Goal: Task Accomplishment & Management: Use online tool/utility

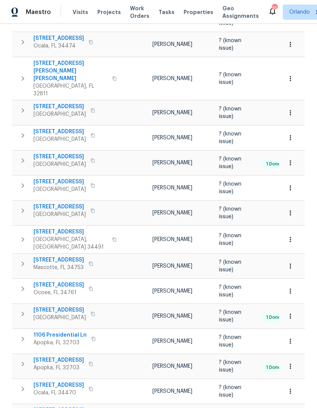
click at [45, 256] on span "[STREET_ADDRESS]" at bounding box center [58, 260] width 51 height 8
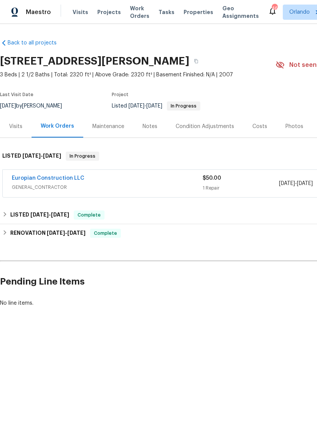
click at [33, 175] on link "Europian Construction LLC" at bounding box center [48, 177] width 73 height 5
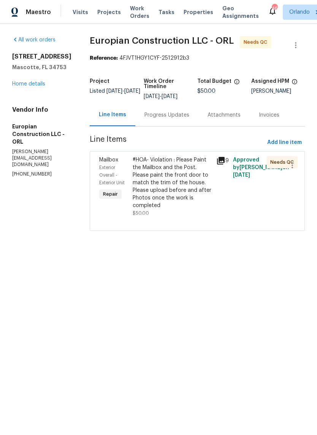
click at [134, 169] on div "#HOA- Violation : Please Paint the Mailbox and the Post. Please paint the front…" at bounding box center [172, 186] width 84 height 65
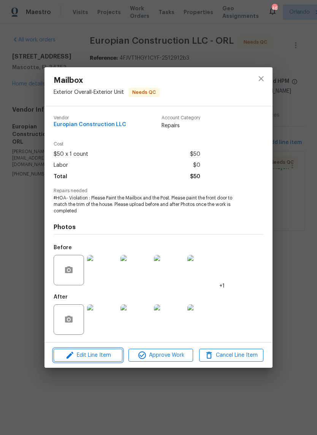
click at [83, 354] on span "Edit Line Item" at bounding box center [88, 355] width 64 height 9
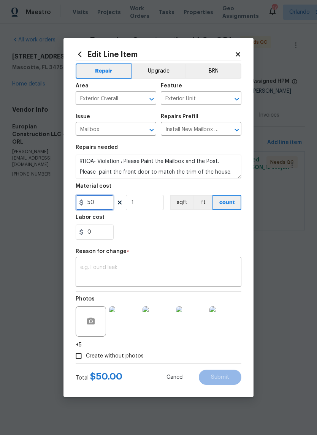
click at [98, 199] on input "50" at bounding box center [95, 202] width 38 height 15
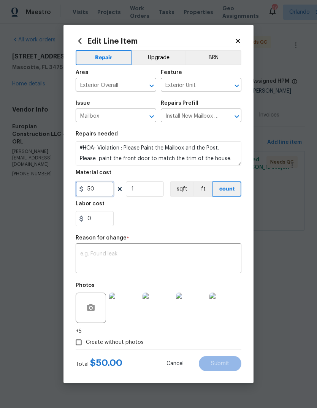
click at [100, 195] on input "50" at bounding box center [95, 189] width 38 height 15
type input "450"
click at [88, 250] on div "x ​" at bounding box center [159, 259] width 166 height 28
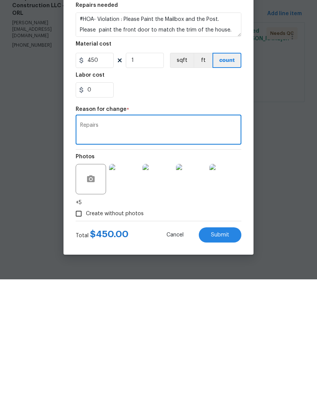
type textarea "Repairs"
click at [223, 361] on span "Submit" at bounding box center [220, 364] width 18 height 6
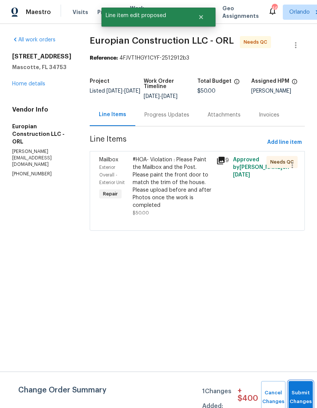
click at [291, 387] on button "Submit Changes" at bounding box center [300, 397] width 24 height 33
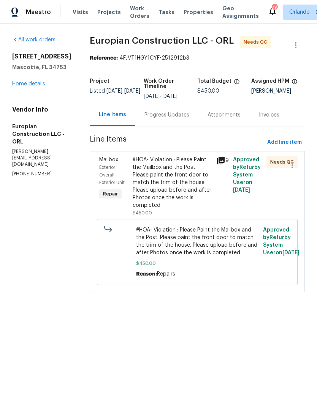
click at [142, 185] on div "#HOA- Violation : Please Paint the Mailbox and the Post. Please paint the front…" at bounding box center [172, 182] width 79 height 53
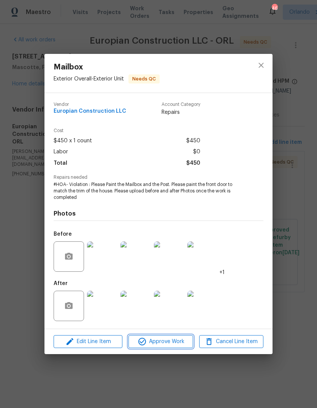
click at [176, 343] on span "Approve Work" at bounding box center [161, 341] width 60 height 9
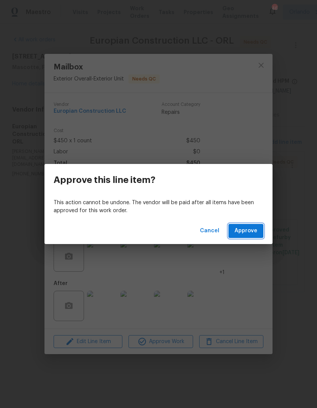
click at [246, 231] on span "Approve" at bounding box center [245, 230] width 23 height 9
